Goal: Information Seeking & Learning: Learn about a topic

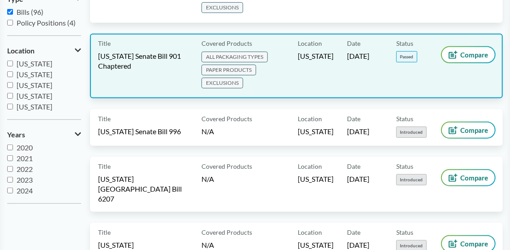
scroll to position [269, 0]
